Goal: Task Accomplishment & Management: Complete application form

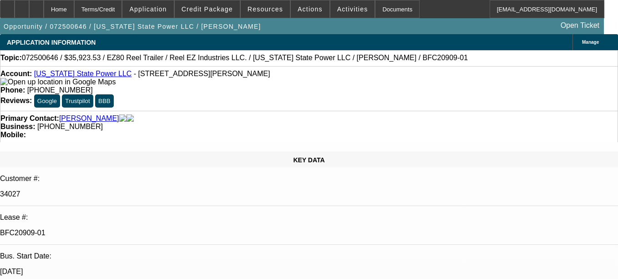
select select "0"
select select "0.1"
select select "0"
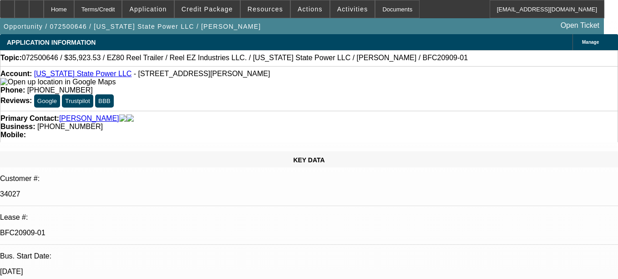
select select "0"
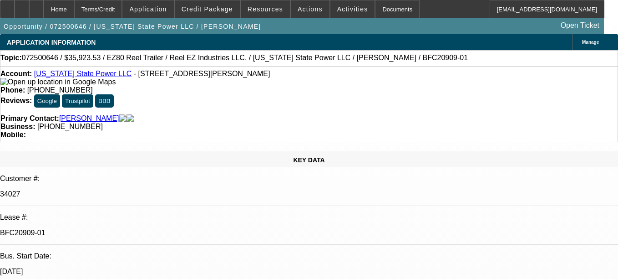
select select "0"
select select "1"
select select "4"
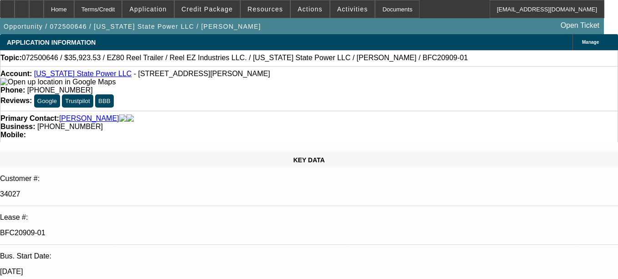
select select "1"
select select "2"
select select "1"
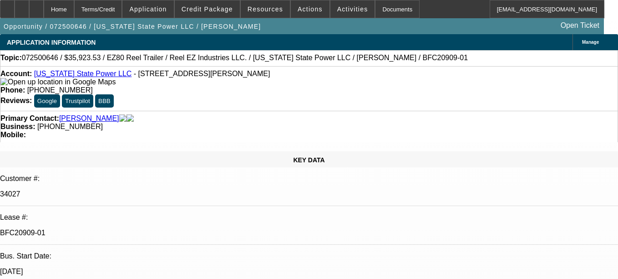
select select "2"
select select "1"
select select "2"
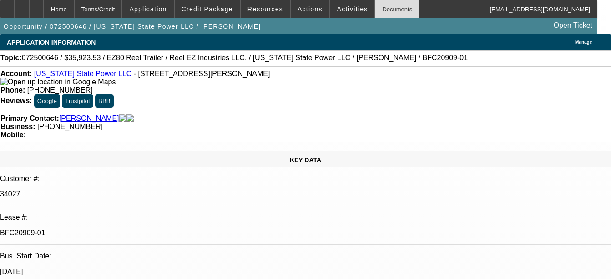
click at [377, 7] on div "Documents" at bounding box center [397, 9] width 45 height 18
click at [385, 11] on div "Documents" at bounding box center [397, 9] width 45 height 18
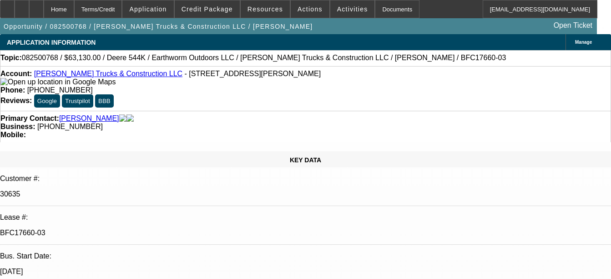
select select "0"
select select "2"
select select "0"
select select "6"
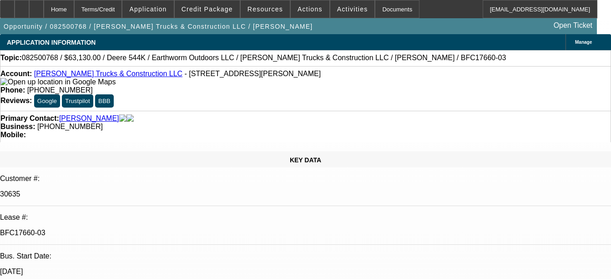
select select "0"
select select "2"
select select "0"
select select "6"
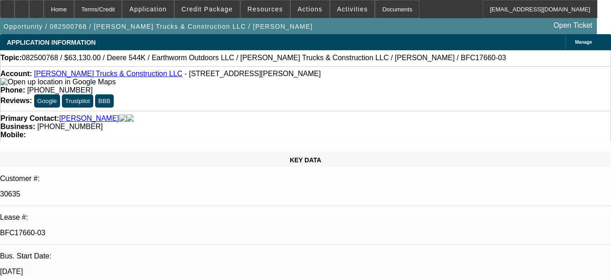
select select "0"
select select "2"
select select "0"
select select "6"
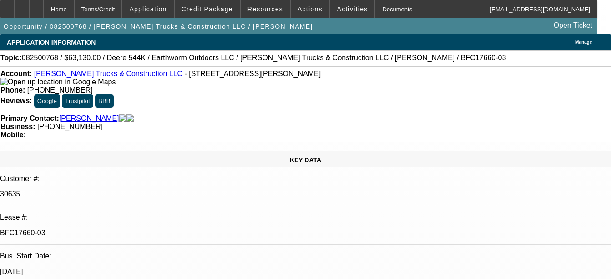
select select "0.1"
select select "0"
select select "2"
select select "0"
select select "6"
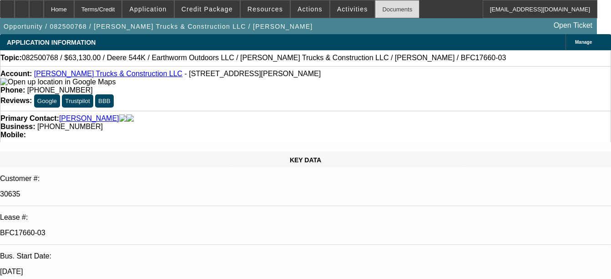
click at [382, 15] on div "Documents" at bounding box center [397, 9] width 45 height 18
click at [375, 9] on div "Documents" at bounding box center [397, 9] width 45 height 18
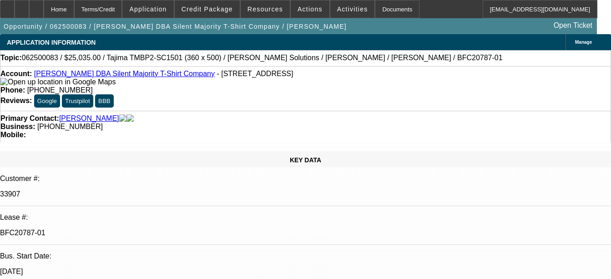
select select "0"
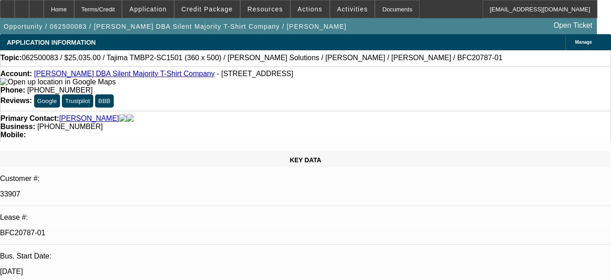
select select "0"
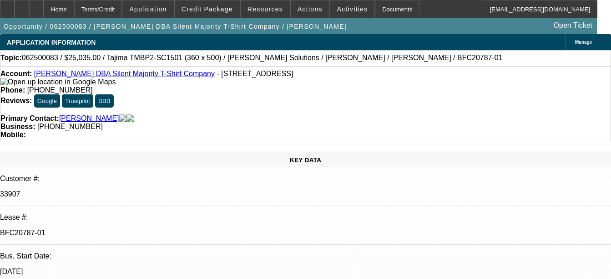
select select "0"
select select "1"
select select "6"
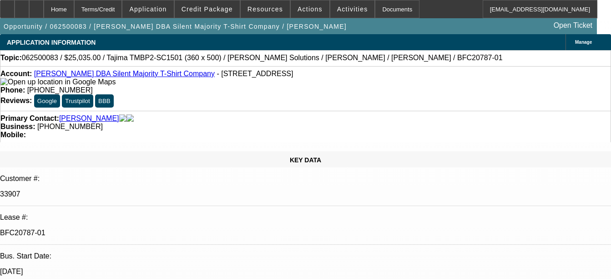
select select "1"
select select "6"
select select "1"
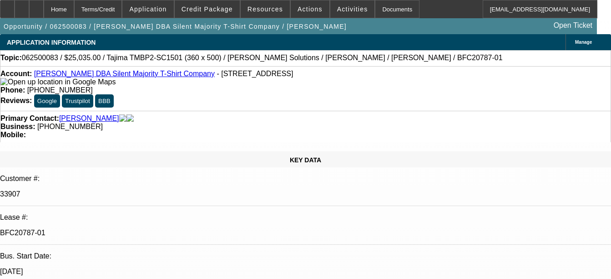
select select "6"
select select "1"
select select "6"
click at [375, 6] on div "Documents" at bounding box center [397, 9] width 45 height 18
